Goal: Information Seeking & Learning: Learn about a topic

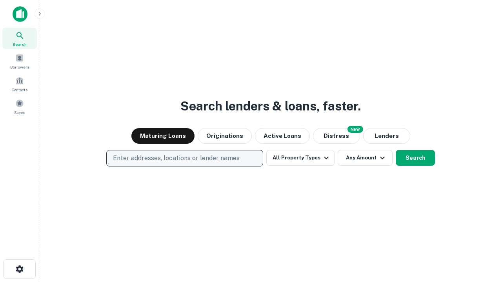
click at [184, 158] on p "Enter addresses, locations or lender names" at bounding box center [176, 158] width 127 height 9
type input "**********"
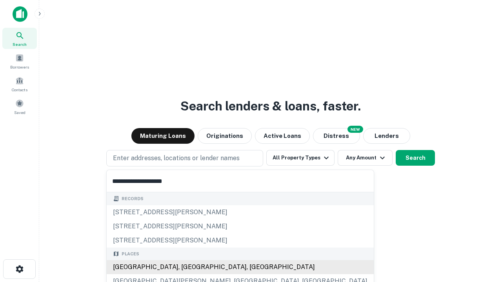
click at [187, 267] on div "[GEOGRAPHIC_DATA], [GEOGRAPHIC_DATA], [GEOGRAPHIC_DATA]" at bounding box center [240, 267] width 267 height 14
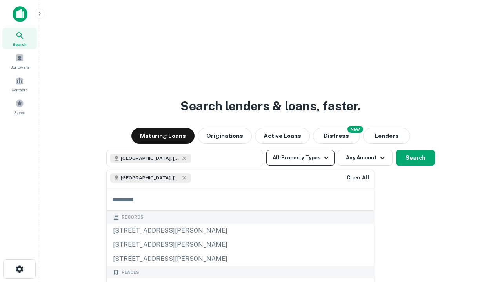
click at [300, 158] on button "All Property Types" at bounding box center [300, 158] width 68 height 16
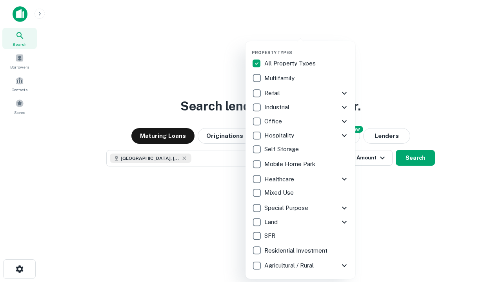
click at [307, 47] on button "button" at bounding box center [307, 47] width 110 height 0
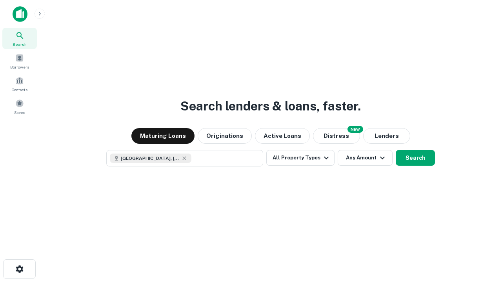
scroll to position [13, 0]
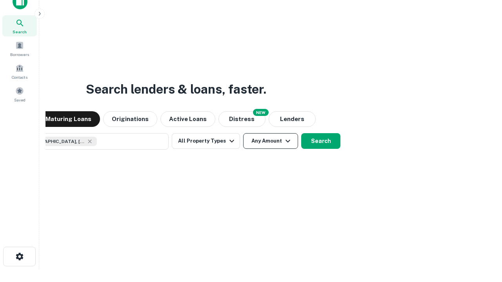
click at [243, 133] on button "Any Amount" at bounding box center [270, 141] width 55 height 16
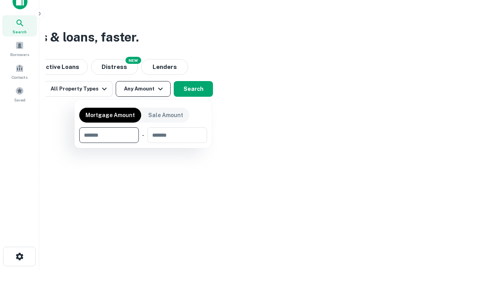
type input "*******"
click at [143, 143] on button "button" at bounding box center [143, 143] width 128 height 0
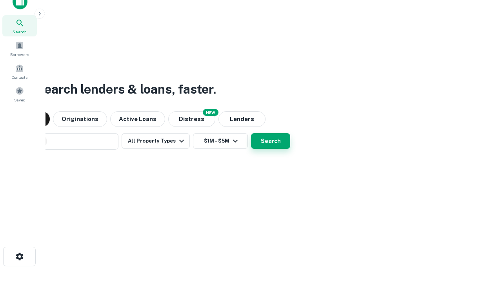
click at [251, 133] on button "Search" at bounding box center [270, 141] width 39 height 16
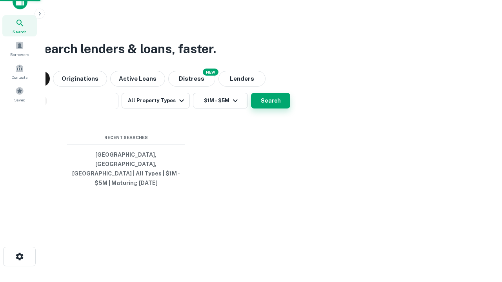
scroll to position [25, 222]
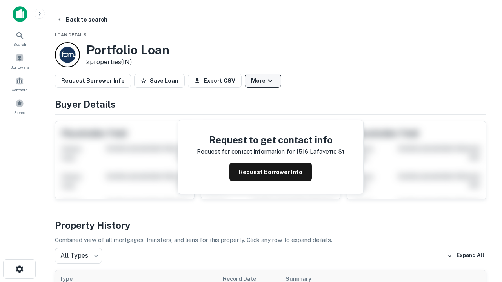
click at [263, 81] on button "More" at bounding box center [263, 81] width 36 height 14
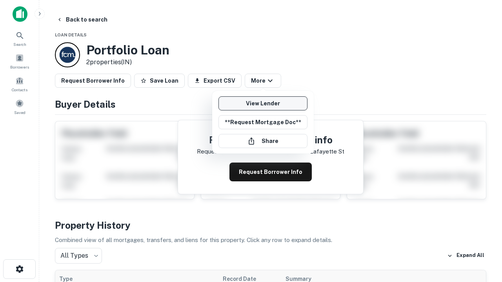
click at [263, 104] on link "View Lender" at bounding box center [262, 103] width 89 height 14
